Goal: Information Seeking & Learning: Learn about a topic

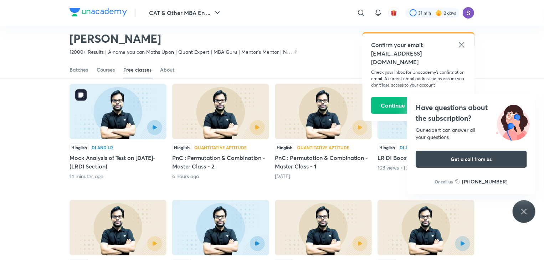
click at [114, 127] on div at bounding box center [118, 127] width 88 height 15
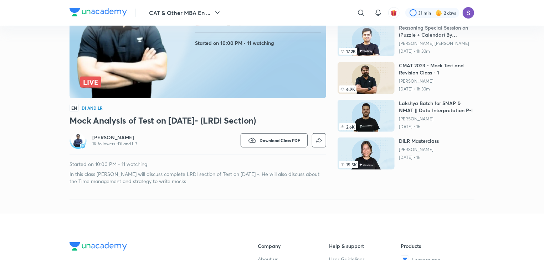
scroll to position [122, 0]
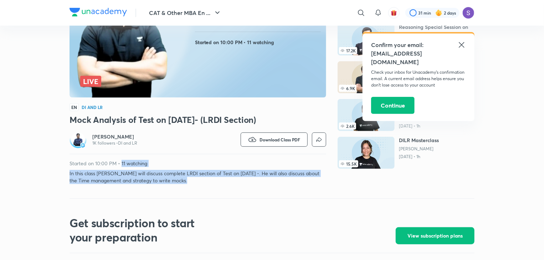
drag, startPoint x: 121, startPoint y: 162, endPoint x: 190, endPoint y: 179, distance: 71.7
click at [190, 179] on div "Started on 10:00 PM • 11 watching In this class [PERSON_NAME] sir will discuss …" at bounding box center [198, 172] width 257 height 24
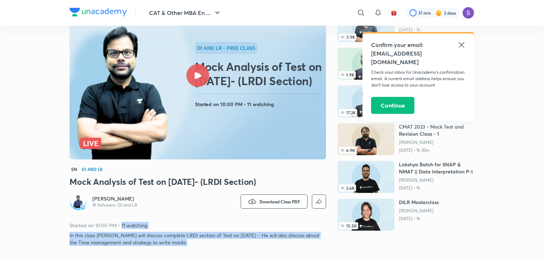
scroll to position [60, 0]
click at [139, 121] on img at bounding box center [122, 93] width 97 height 140
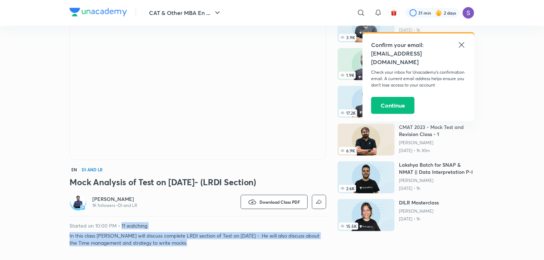
click at [168, 243] on p "In this class [PERSON_NAME] will discuss complete LRDI section of Test on [DATE…" at bounding box center [198, 239] width 257 height 14
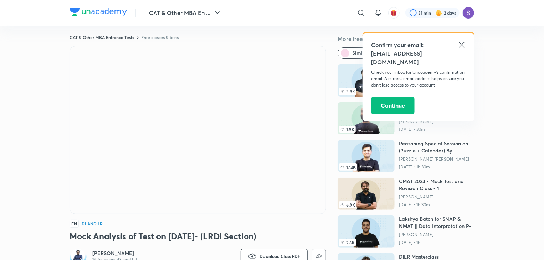
scroll to position [6, 0]
click at [214, 12] on icon "button" at bounding box center [217, 13] width 9 height 9
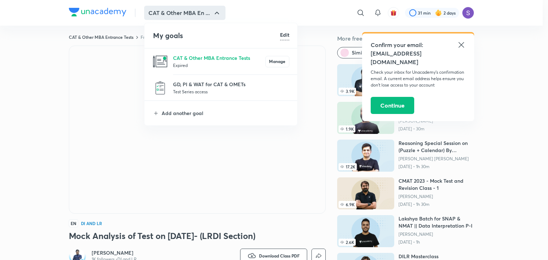
click at [286, 35] on h6 "Edit" at bounding box center [284, 34] width 9 height 7
click at [131, 116] on div at bounding box center [274, 130] width 548 height 260
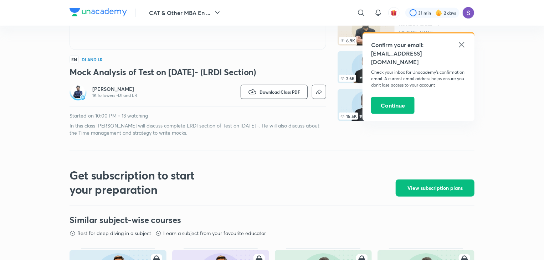
scroll to position [170, 0]
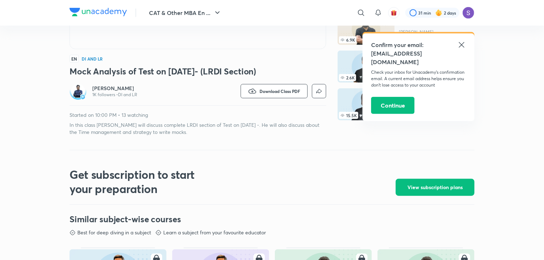
click at [122, 112] on p "Started on 10:00 PM • 13 watching" at bounding box center [198, 115] width 257 height 7
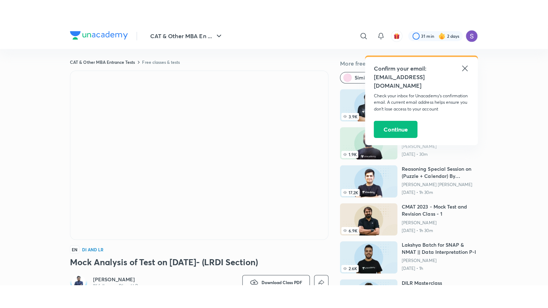
scroll to position [0, 0]
